Goal: Information Seeking & Learning: Learn about a topic

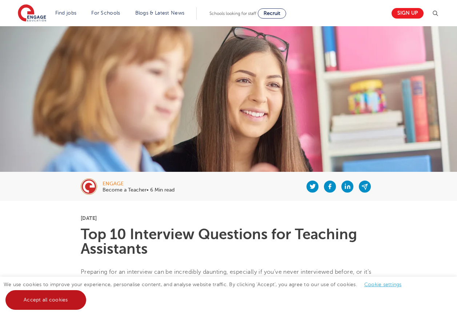
click at [43, 298] on link "Accept all cookies" at bounding box center [45, 300] width 81 height 20
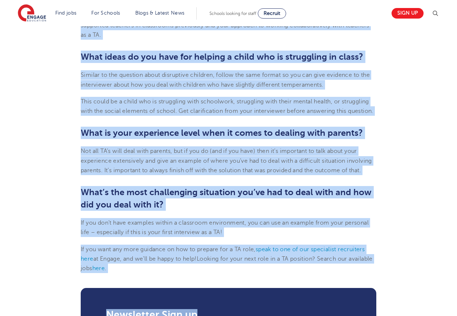
scroll to position [958, 0]
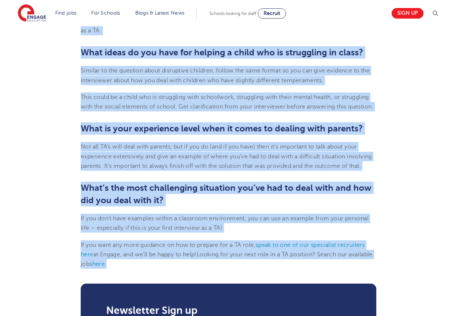
drag, startPoint x: 79, startPoint y: 101, endPoint x: 335, endPoint y: 262, distance: 302.1
copy section "Lor ip dol sita co ad e seddoeiu temporinc? Utla et dolorema ali enim admini ve…"
click at [247, 204] on h2 "What’s the most challenging situation you’ve had to deal with and how did you d…" at bounding box center [229, 193] width 296 height 25
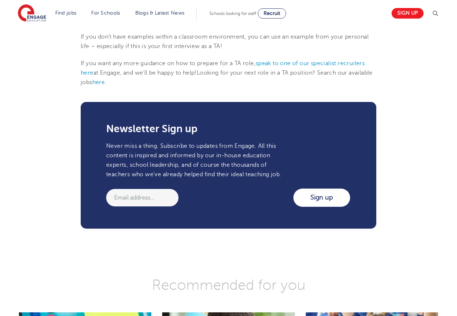
scroll to position [1212, 0]
